Goal: Book appointment/travel/reservation

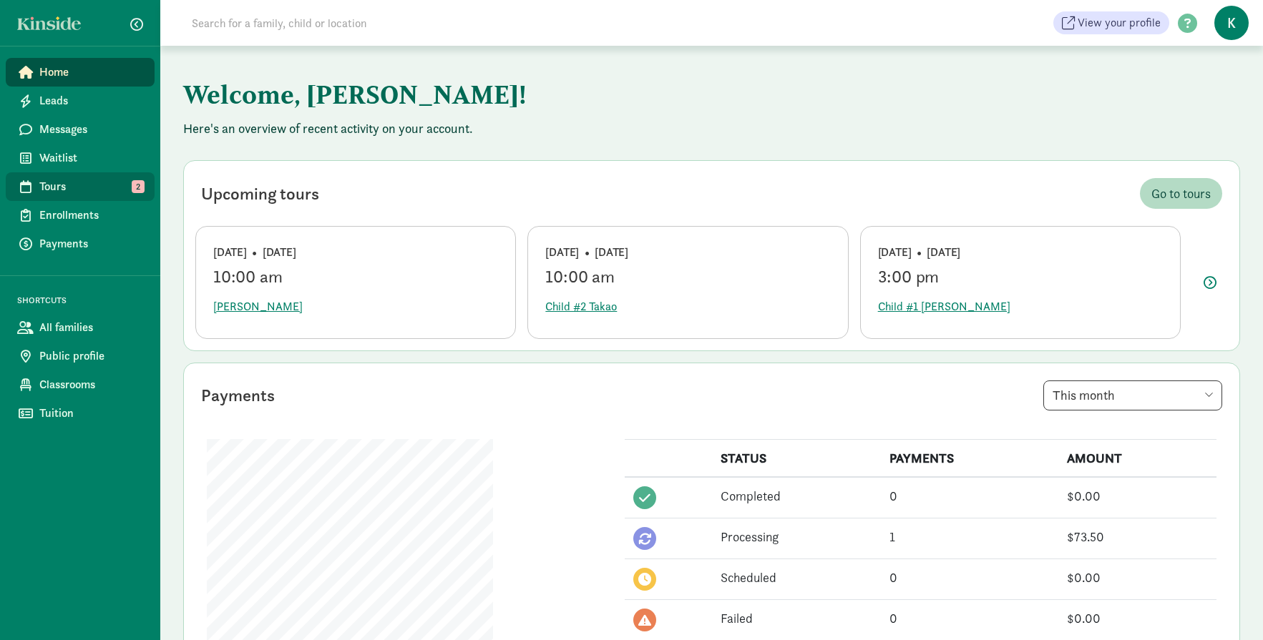
click at [71, 187] on span "Tours" at bounding box center [91, 186] width 104 height 17
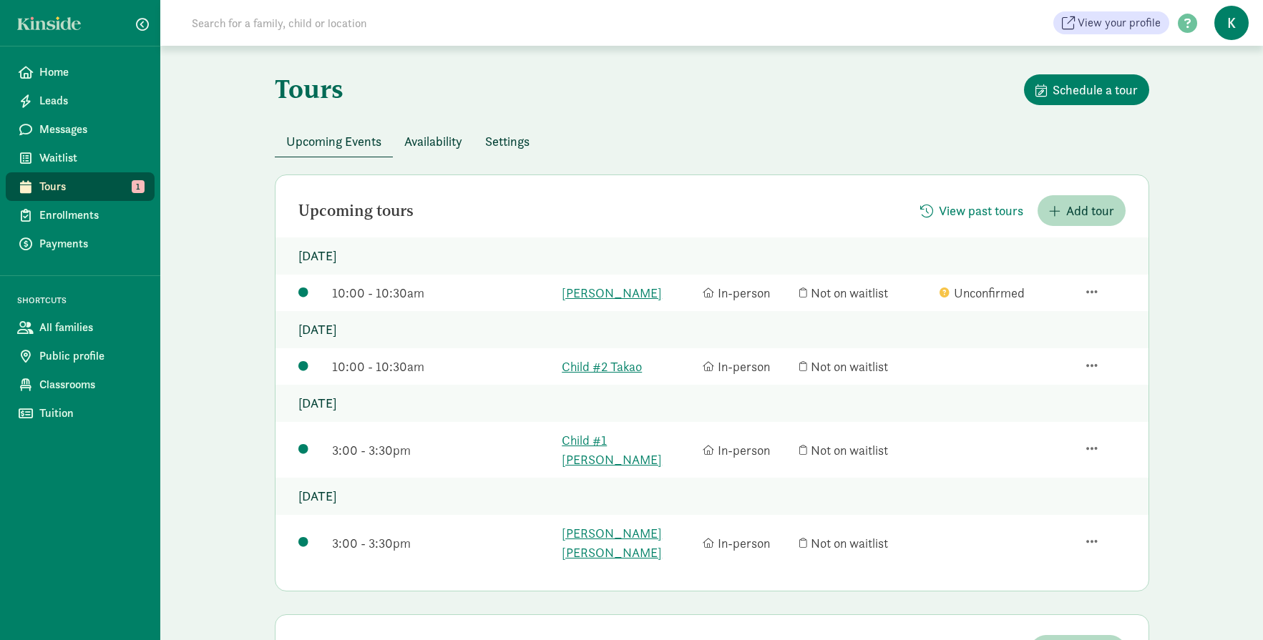
click at [430, 133] on span "Availability" at bounding box center [433, 141] width 58 height 19
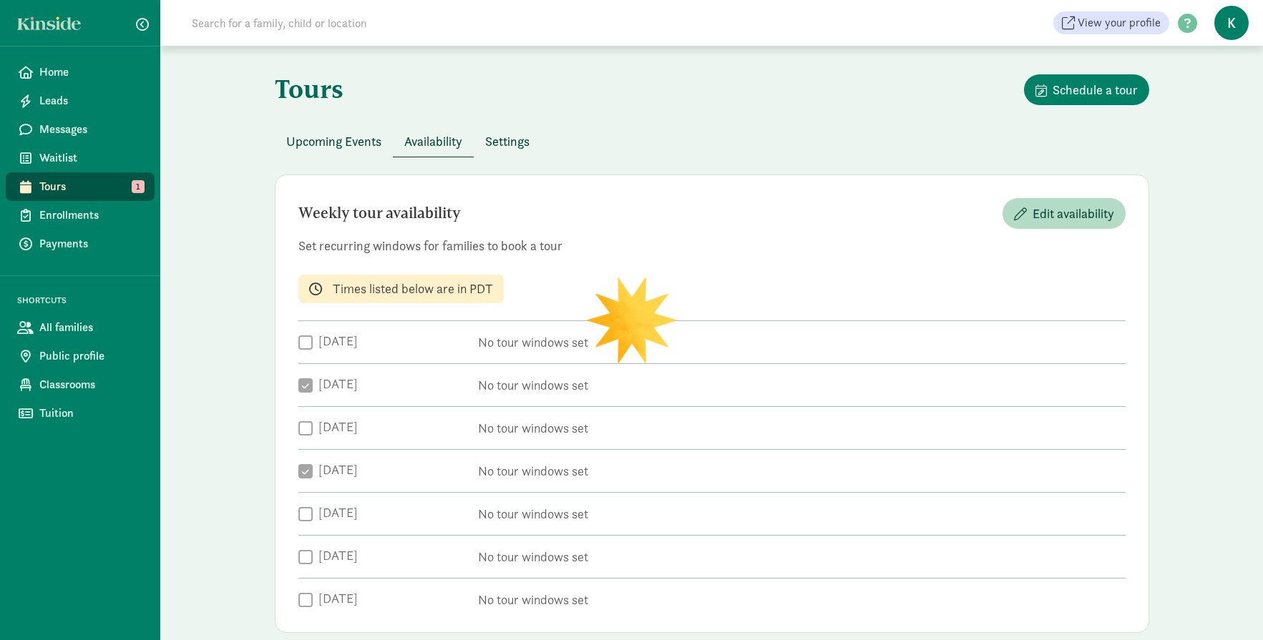
checkbox input "true"
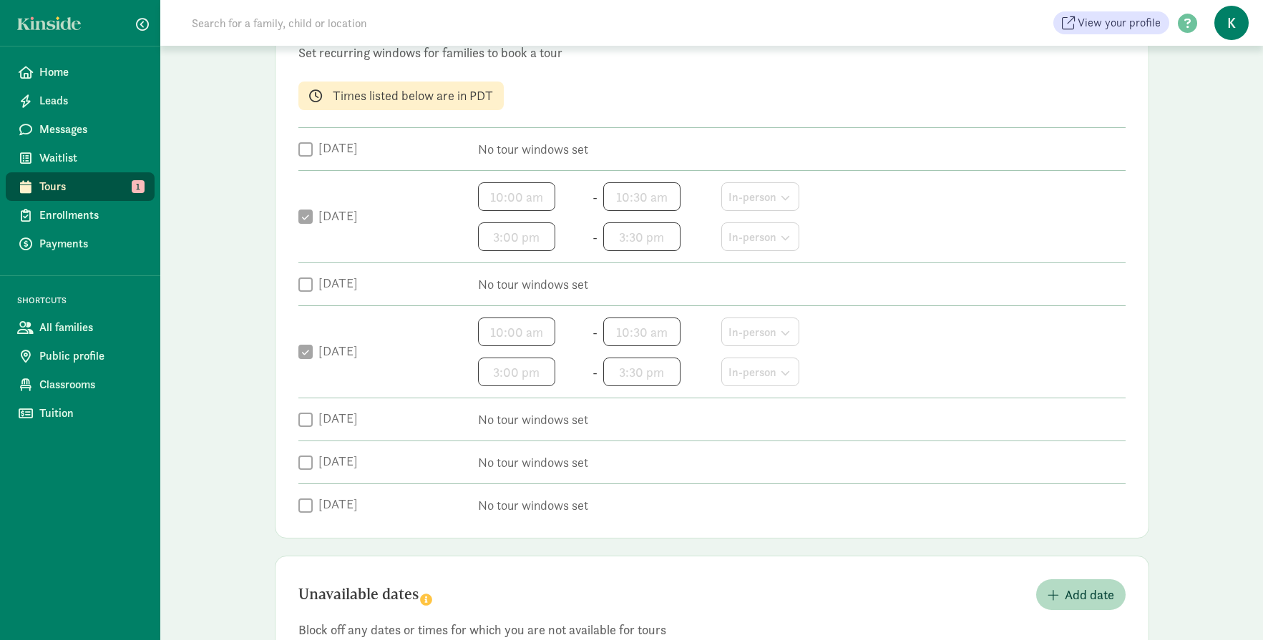
scroll to position [69, 0]
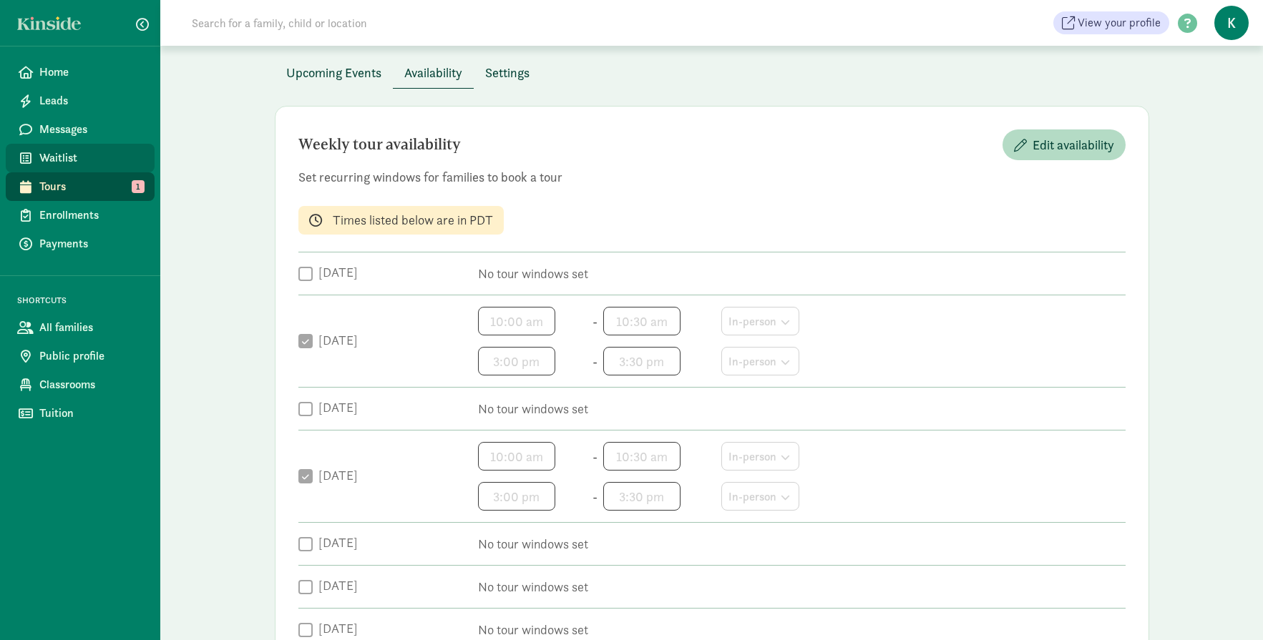
click at [53, 158] on span "Waitlist" at bounding box center [91, 158] width 104 height 17
